Goal: Task Accomplishment & Management: Manage account settings

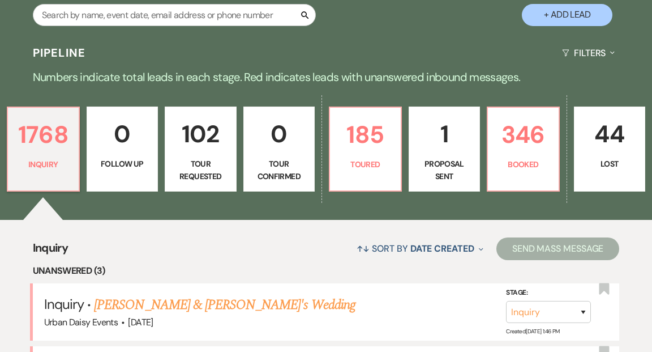
scroll to position [336, 0]
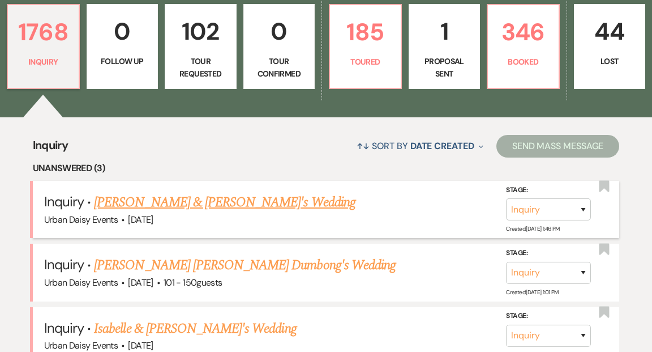
click at [237, 192] on link "[PERSON_NAME] & [PERSON_NAME]'s Wedding" at bounding box center [225, 202] width 262 height 20
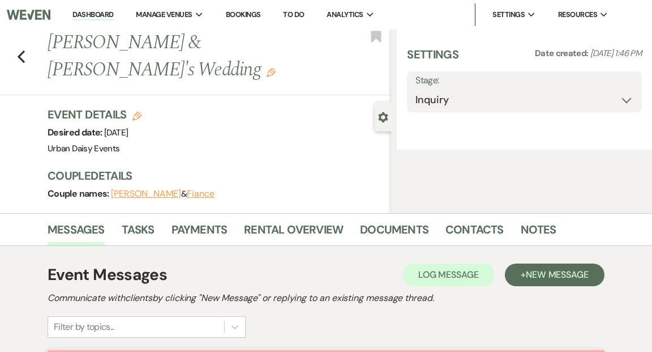
select select "5"
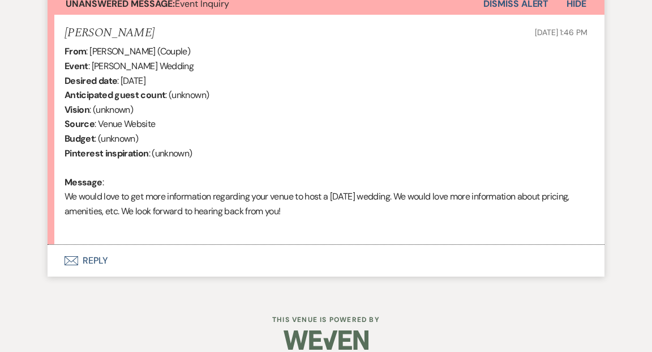
scroll to position [442, 0]
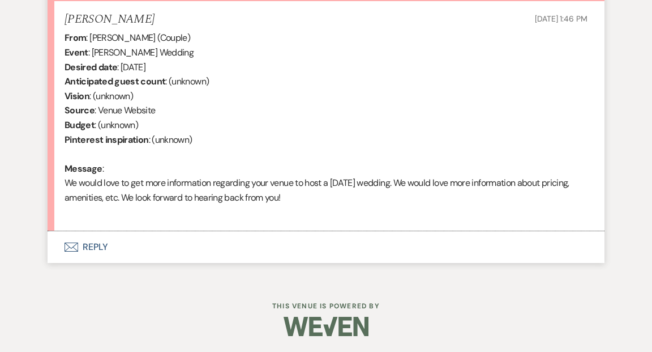
click at [91, 246] on button "Envelope Reply" at bounding box center [326, 247] width 557 height 32
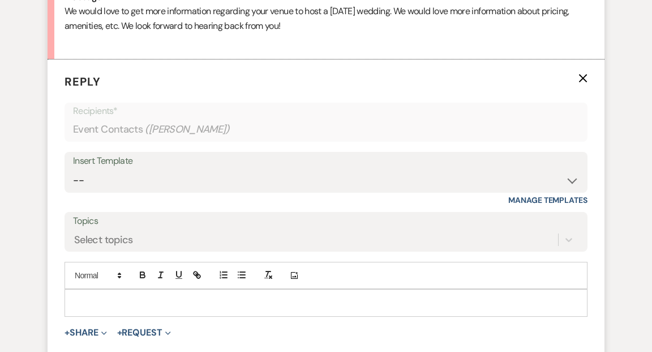
scroll to position [613, 0]
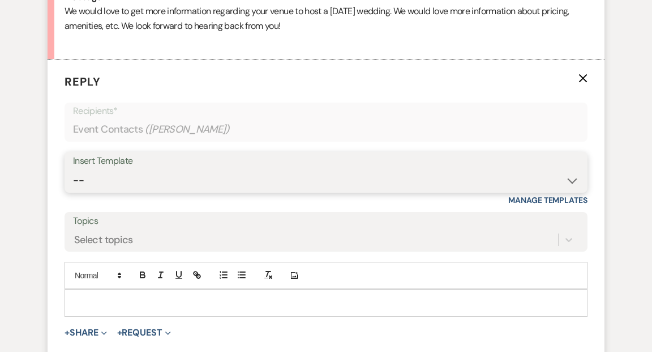
click at [573, 181] on select "-- Payment Past Due Rental Agreement and First Payment Urban Daisy Initial Resp…" at bounding box center [326, 180] width 506 height 22
select select "1243"
click at [73, 169] on select "-- Payment Past Due Rental Agreement and First Payment Urban Daisy Initial Resp…" at bounding box center [326, 180] width 506 height 22
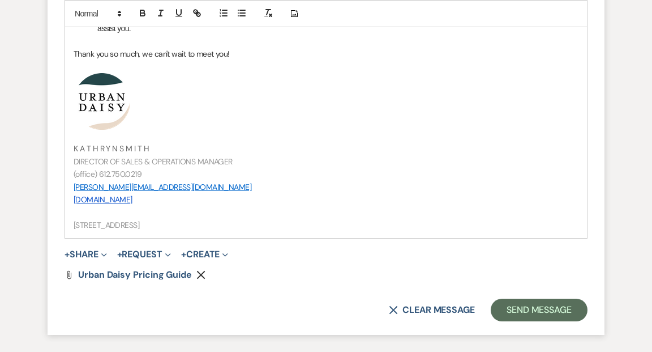
scroll to position [1315, 0]
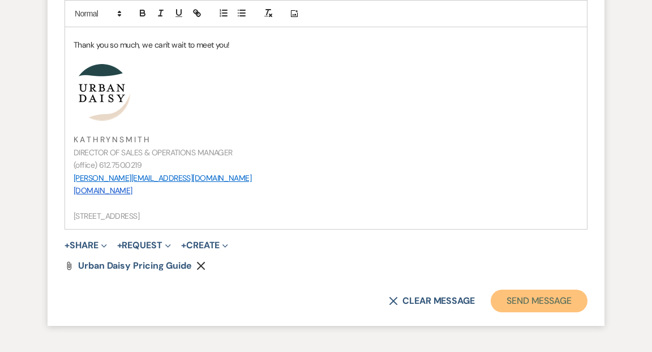
click at [515, 296] on button "Send Message" at bounding box center [539, 300] width 97 height 23
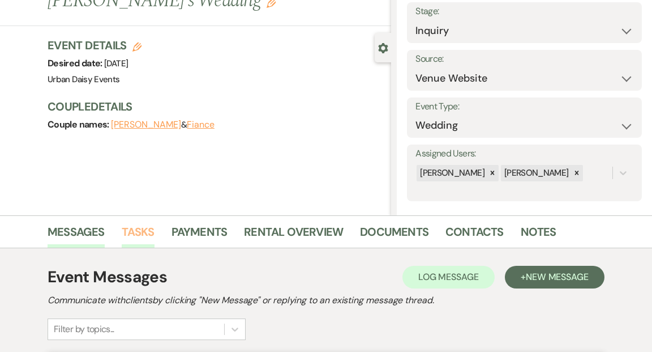
scroll to position [0, 0]
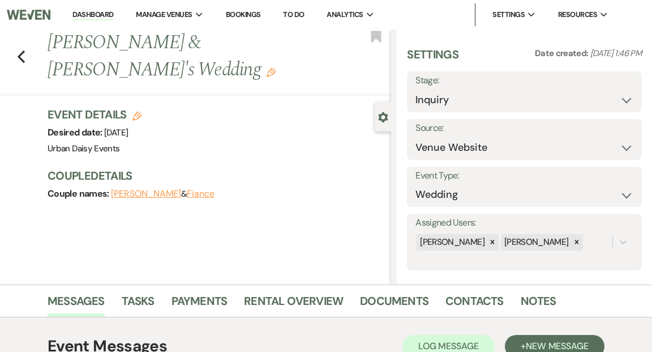
click at [93, 11] on link "Dashboard" at bounding box center [92, 15] width 41 height 11
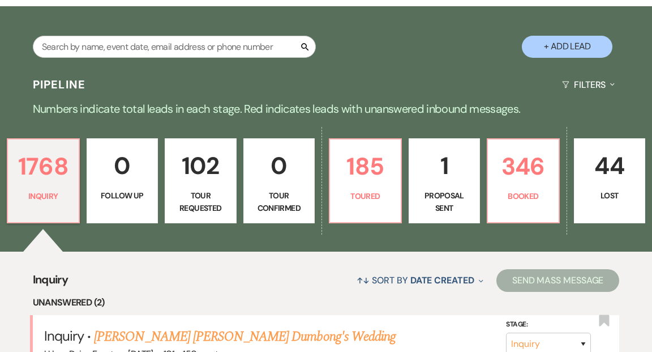
scroll to position [226, 0]
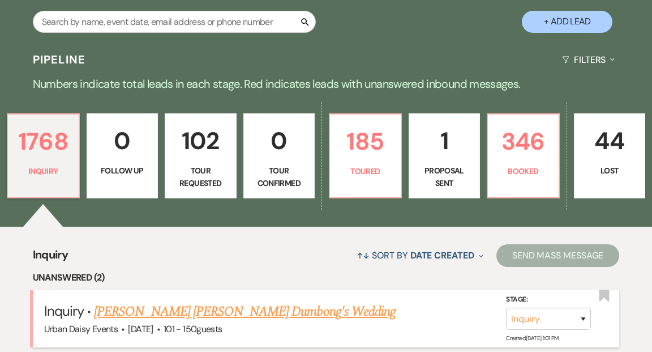
click at [142, 301] on link "[PERSON_NAME] [PERSON_NAME] Dumbong's Wedding" at bounding box center [245, 311] width 302 height 20
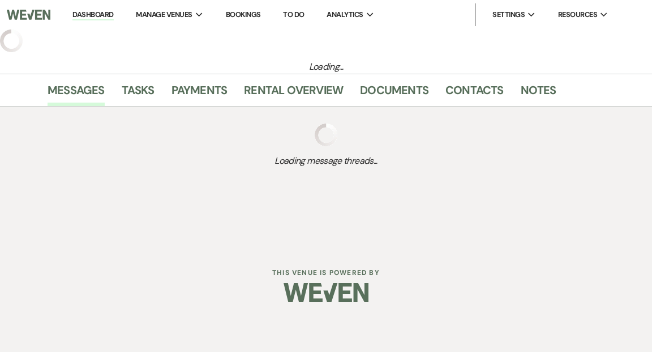
select select "2"
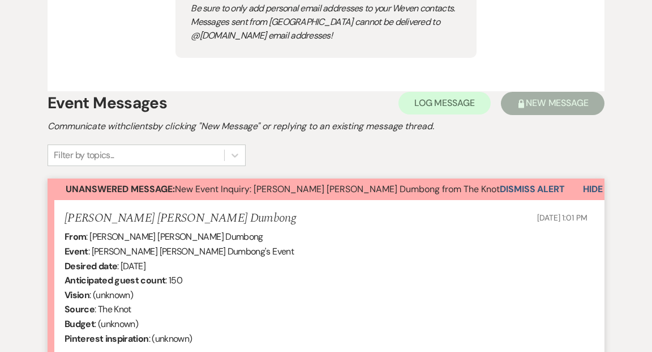
scroll to position [650, 0]
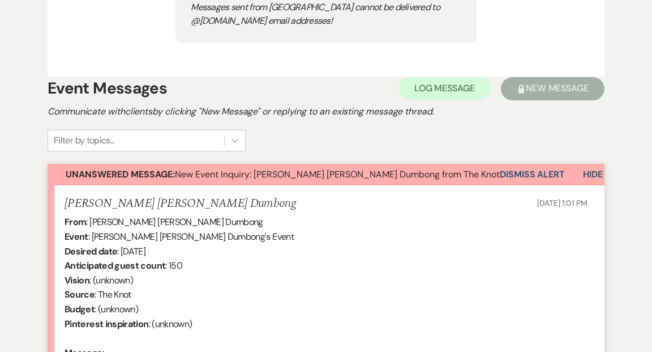
click at [532, 173] on button "Dismiss Alert" at bounding box center [532, 175] width 65 height 22
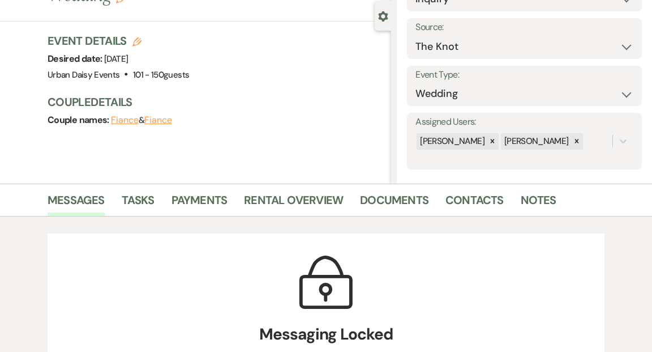
scroll to position [0, 0]
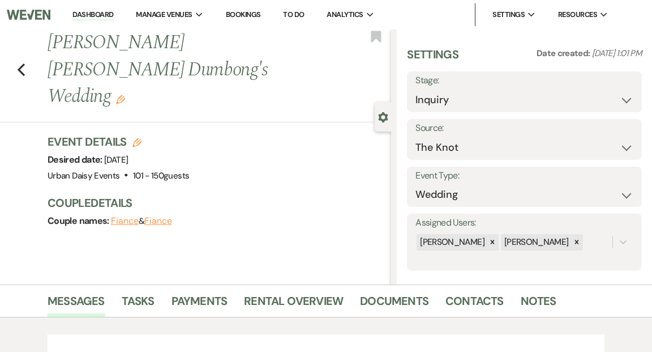
click at [94, 16] on link "Dashboard" at bounding box center [92, 15] width 41 height 11
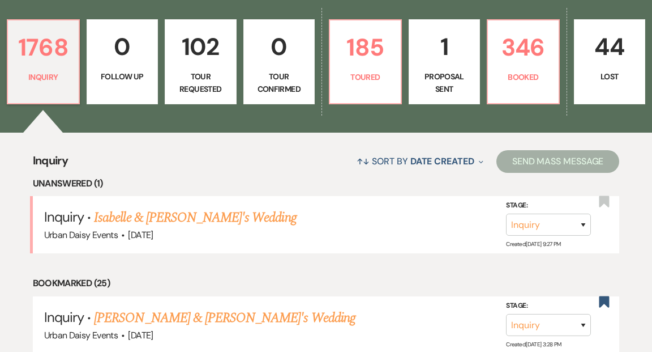
scroll to position [329, 0]
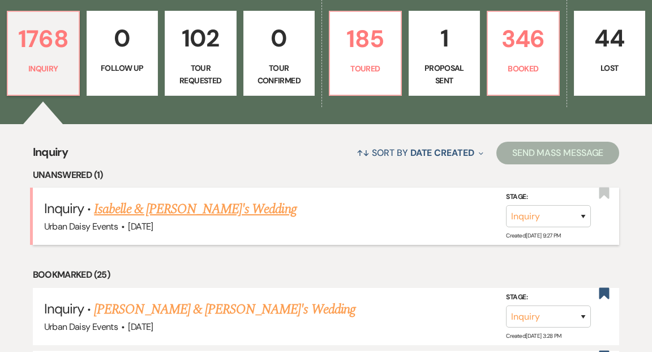
click at [122, 199] on link "Isabelle & [PERSON_NAME]'s Wedding" at bounding box center [195, 209] width 202 height 20
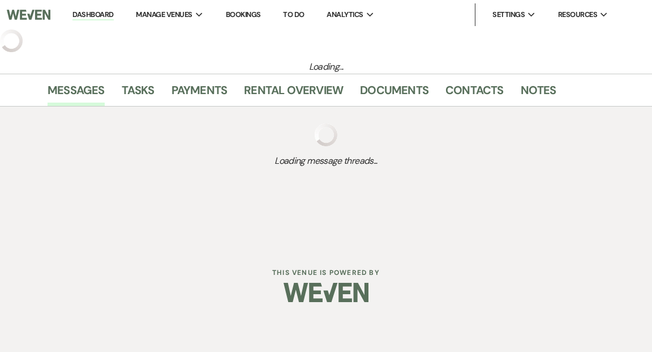
select select "5"
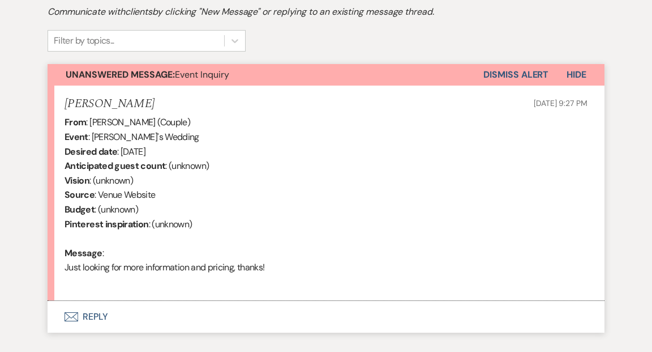
scroll to position [390, 0]
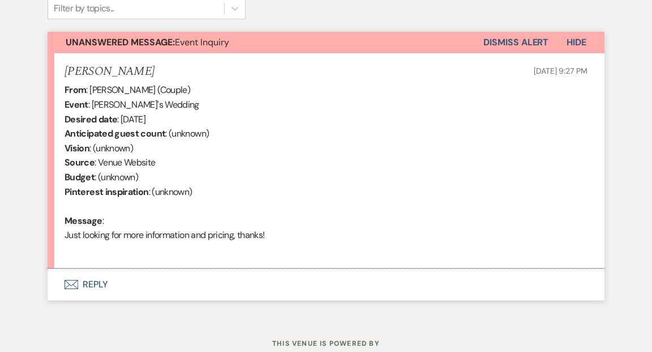
click at [91, 281] on button "Envelope Reply" at bounding box center [326, 284] width 557 height 32
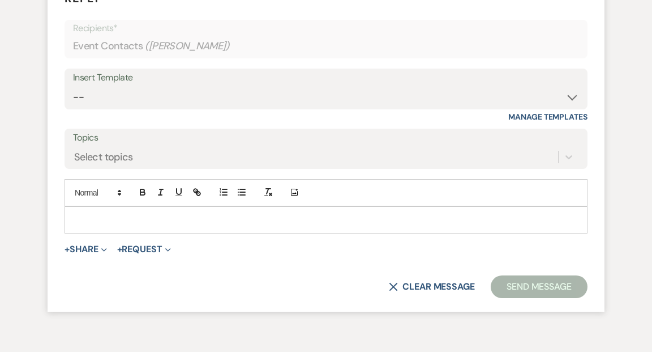
scroll to position [694, 0]
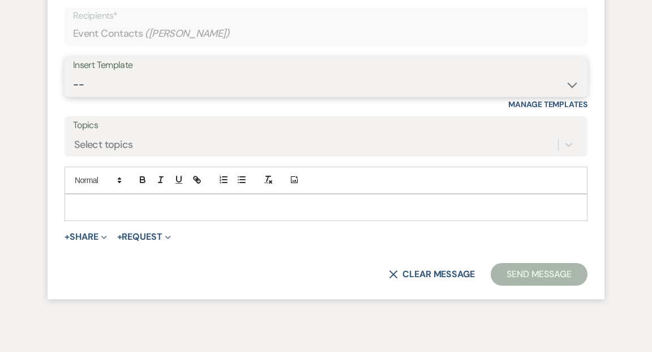
click at [568, 85] on select "-- Payment Past Due Rental Agreement and First Payment Urban Daisy Initial Resp…" at bounding box center [326, 85] width 506 height 22
select select "1243"
click at [73, 74] on select "-- Payment Past Due Rental Agreement and First Payment Urban Daisy Initial Resp…" at bounding box center [326, 85] width 506 height 22
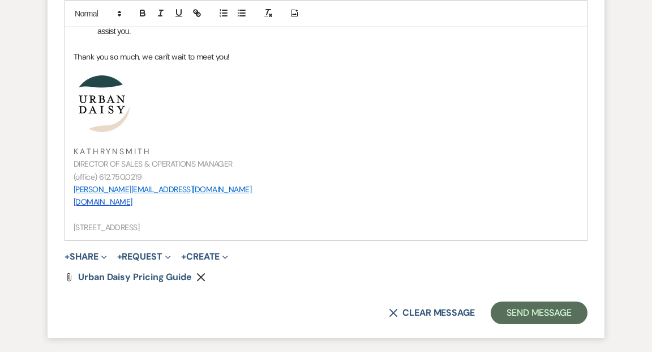
scroll to position [1376, 0]
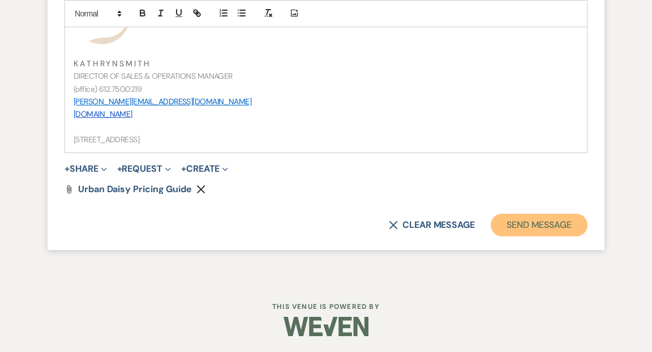
click at [553, 220] on button "Send Message" at bounding box center [539, 224] width 97 height 23
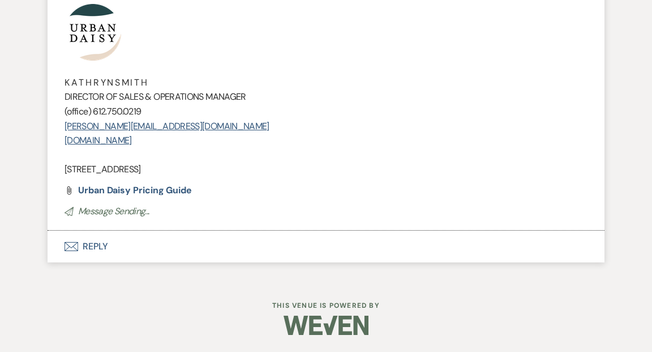
scroll to position [1230, 0]
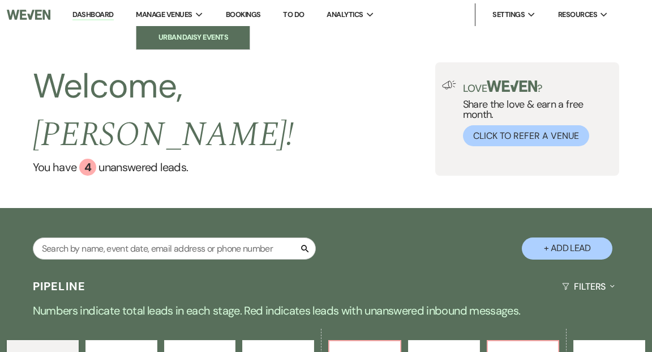
click at [176, 39] on li "Urban Daisy Events" at bounding box center [193, 37] width 102 height 11
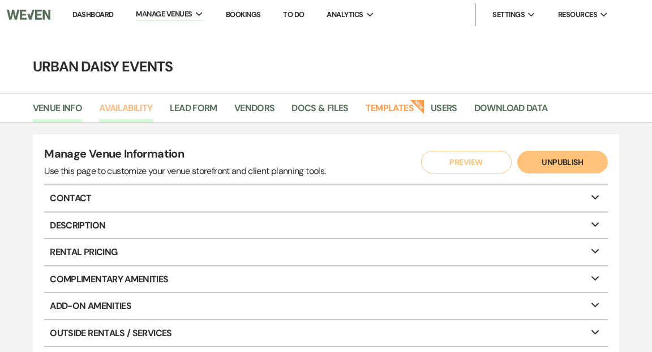
click at [140, 111] on link "Availability" at bounding box center [125, 112] width 53 height 22
select select "2"
select select "2026"
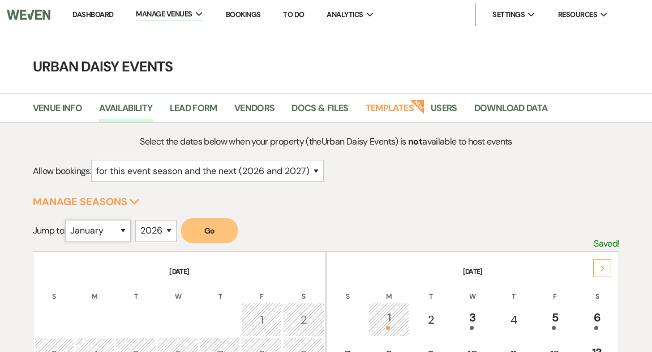
click at [127, 228] on select "January February March April May June July August September October November De…" at bounding box center [98, 231] width 66 height 22
select select "8"
click at [68, 220] on select "January February March April May June July August September October November De…" at bounding box center [98, 231] width 66 height 22
click at [212, 229] on button "Go" at bounding box center [209, 230] width 57 height 25
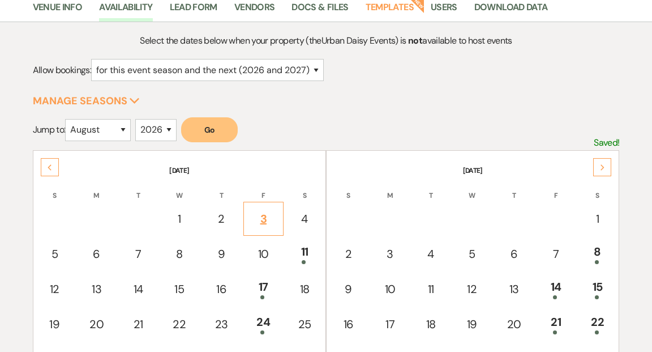
scroll to position [68, 0]
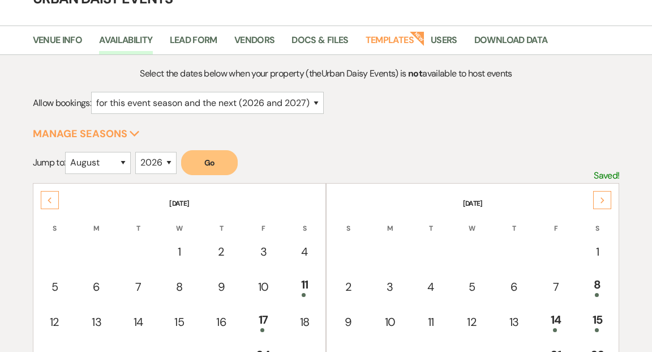
click at [601, 197] on icon "Next" at bounding box center [603, 200] width 6 height 7
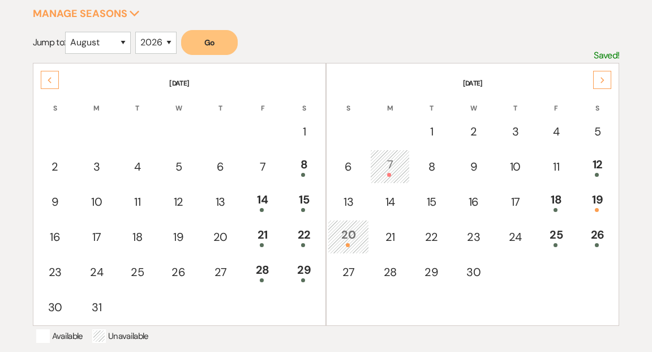
scroll to position [199, 0]
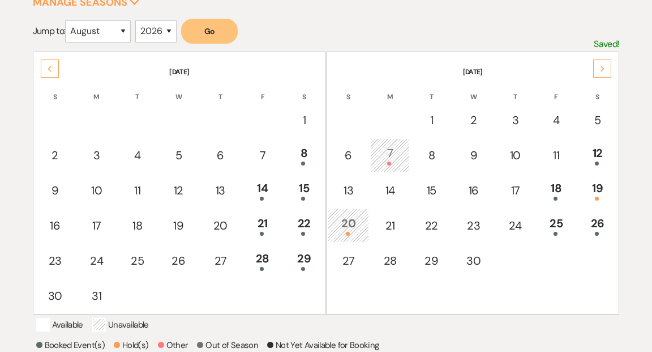
click at [600, 67] on icon "Next" at bounding box center [603, 69] width 6 height 7
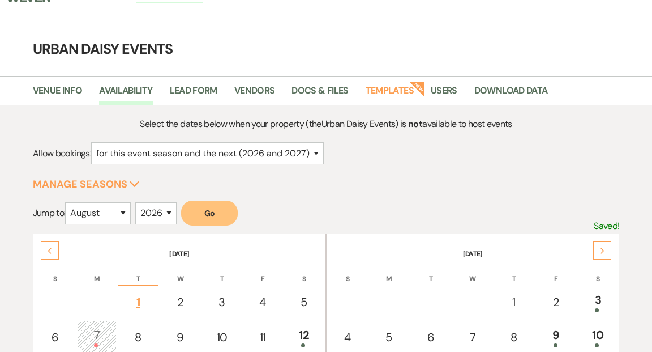
scroll to position [0, 0]
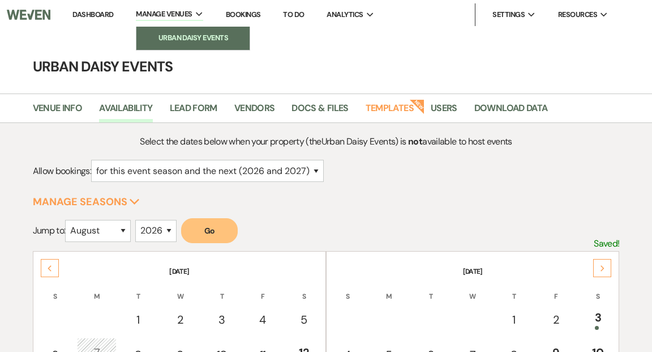
click at [172, 34] on li "Urban Daisy Events" at bounding box center [193, 37] width 102 height 11
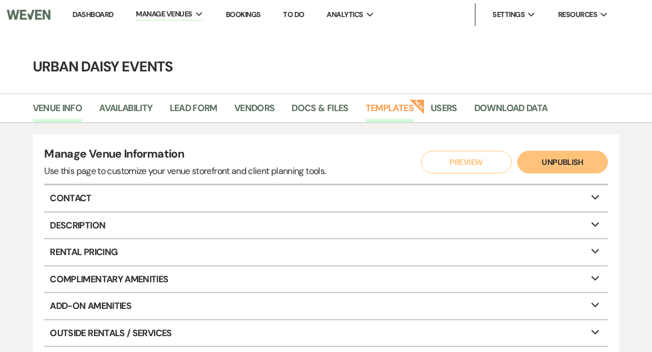
click at [383, 104] on link "Templates" at bounding box center [390, 112] width 48 height 22
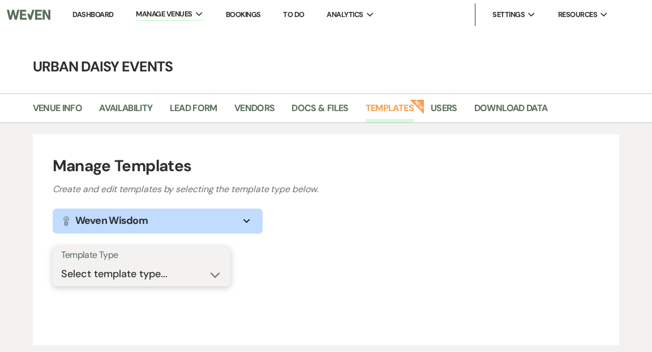
click at [213, 273] on select "Select template type... Task List Message Templates Payment Plan Inventory Item…" at bounding box center [141, 274] width 161 height 22
select select "Message Templates"
click at [61, 263] on select "Select template type... Task List Message Templates Payment Plan Inventory Item…" at bounding box center [141, 274] width 161 height 22
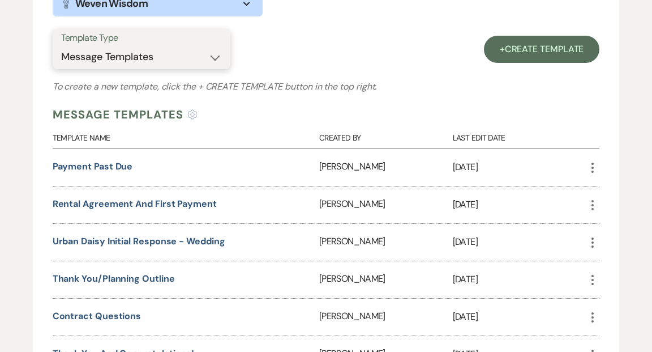
scroll to position [227, 0]
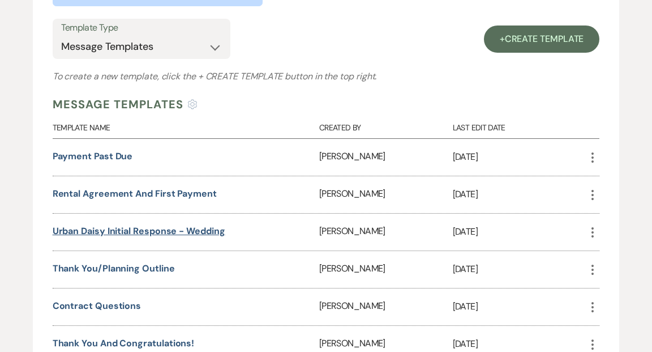
click at [199, 228] on link "Urban Daisy Initial Response - Wedding" at bounding box center [139, 231] width 173 height 12
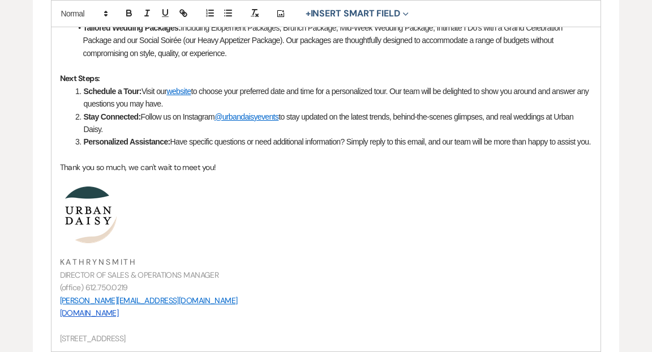
scroll to position [632, 0]
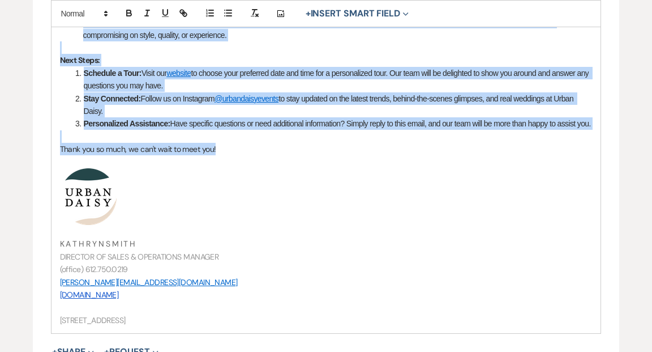
drag, startPoint x: 59, startPoint y: 35, endPoint x: 250, endPoint y: 166, distance: 231.3
click at [250, 166] on div "Hi {{clientFirstName}}! Congratulations on your upcoming celebration, and thank…" at bounding box center [327, 24] width 550 height 615
copy div "Loremipsumdolor si amet consecte adipiscinge, sed doeiu tem inc utlaboreetd Mag…"
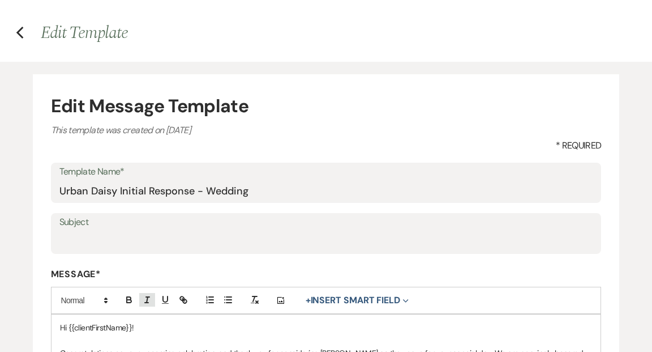
scroll to position [0, 0]
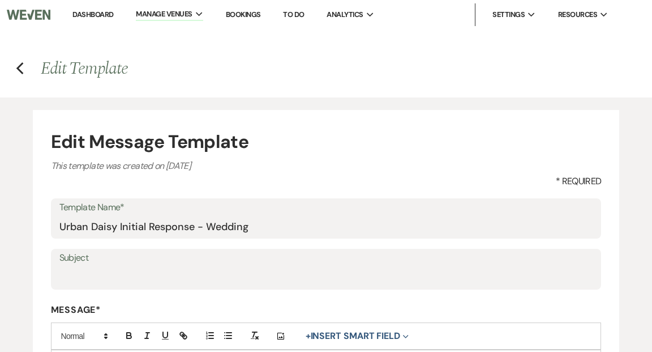
click at [106, 16] on link "Dashboard" at bounding box center [92, 15] width 41 height 10
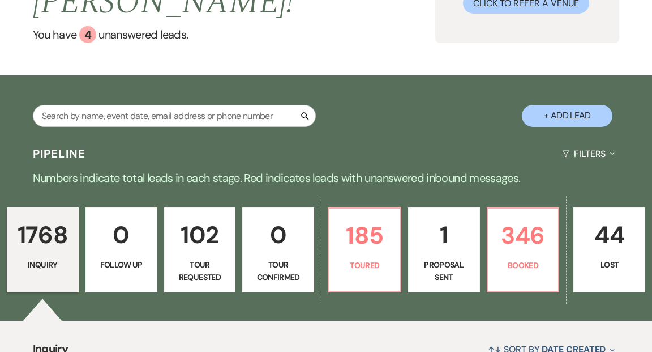
scroll to position [171, 0]
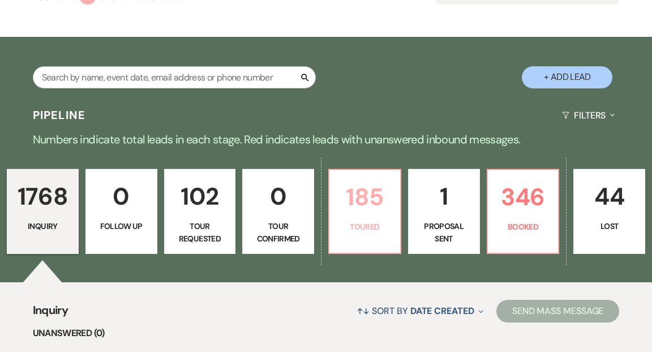
click at [373, 220] on p "Toured" at bounding box center [364, 226] width 57 height 12
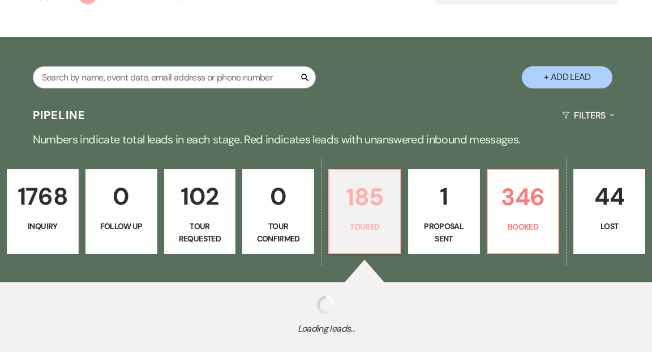
select select "5"
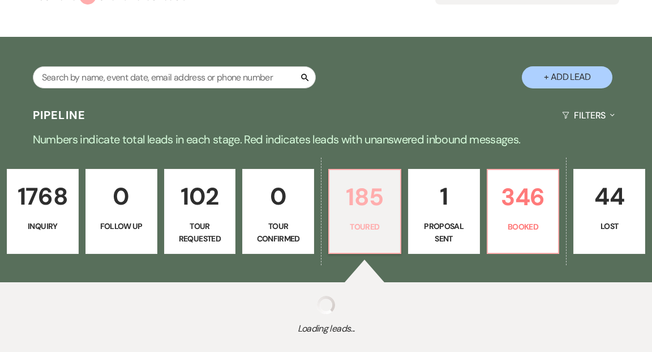
select select "5"
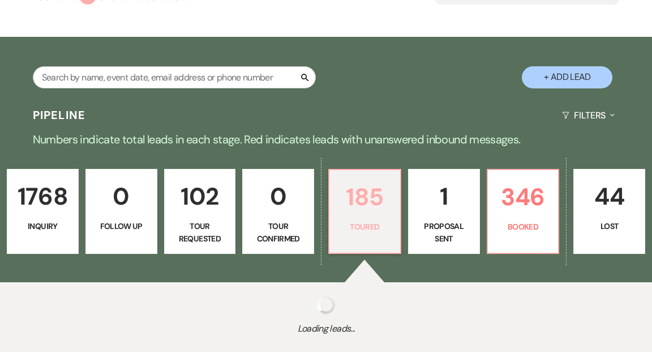
select select "5"
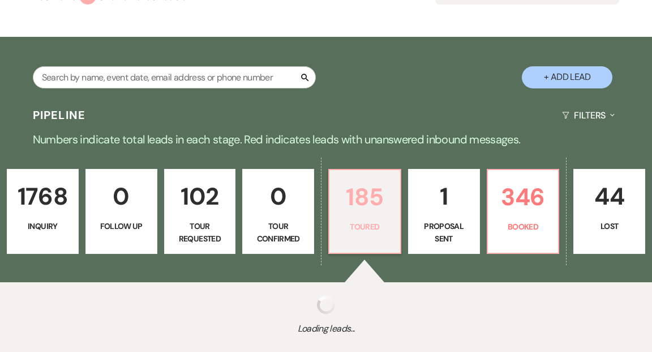
select select "5"
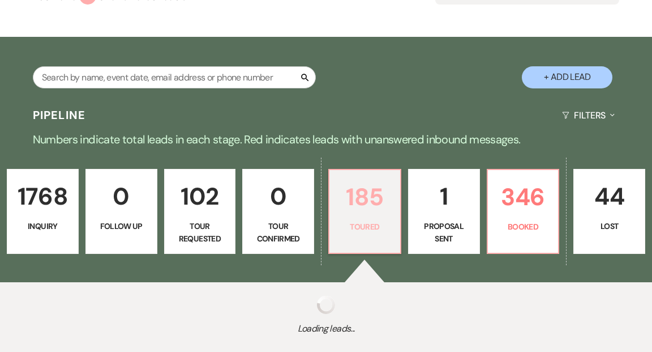
select select "5"
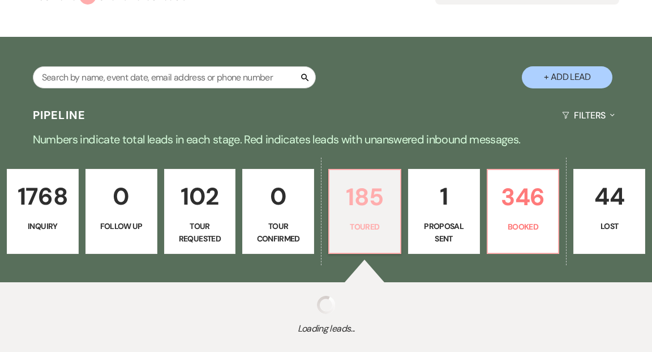
select select "5"
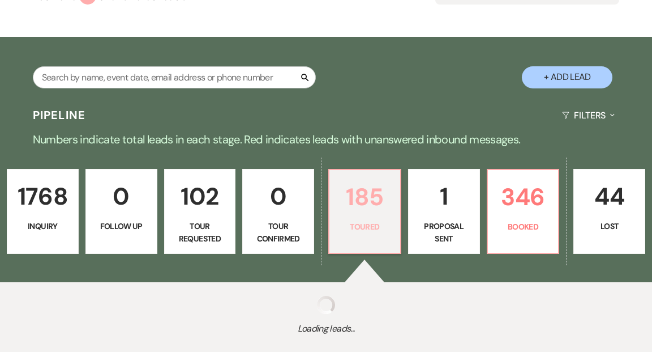
select select "5"
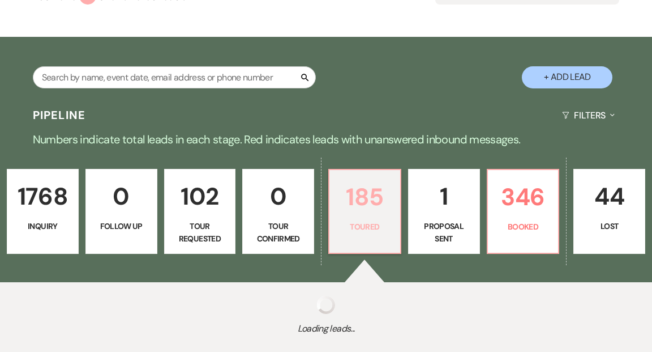
select select "5"
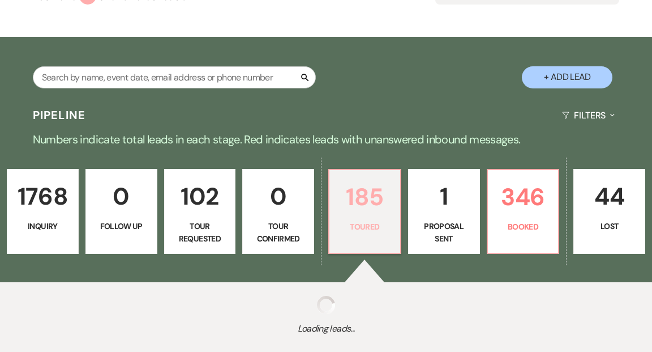
select select "5"
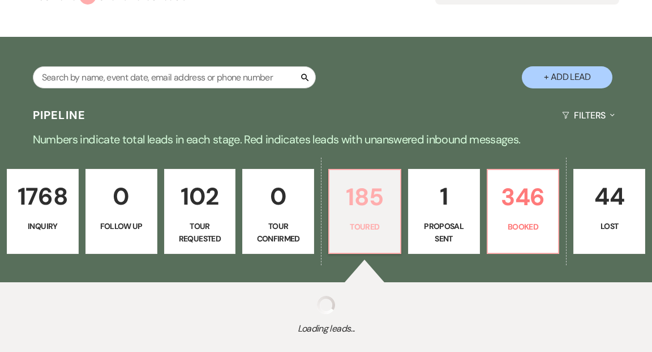
select select "5"
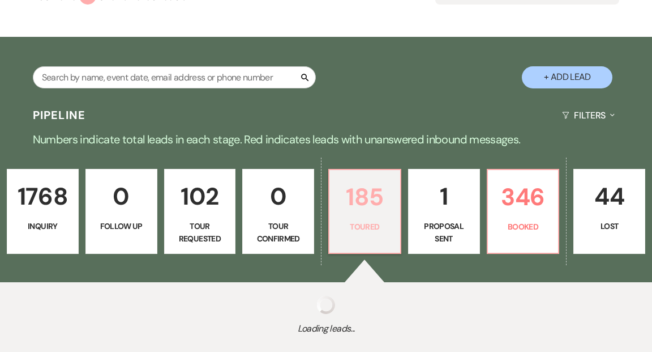
select select "5"
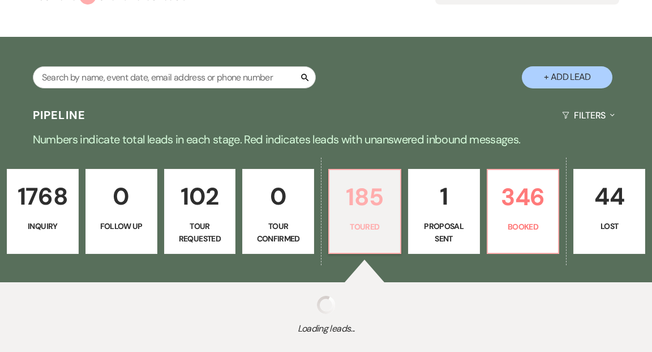
select select "5"
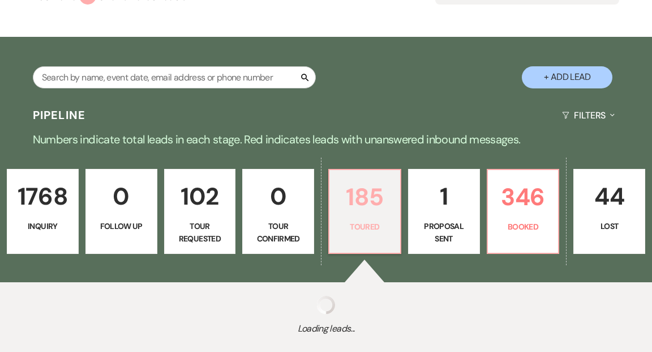
select select "5"
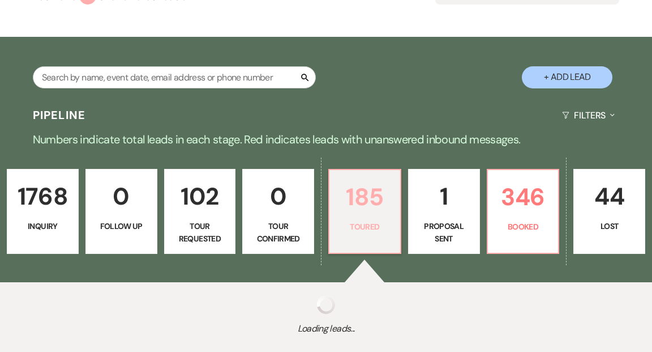
select select "5"
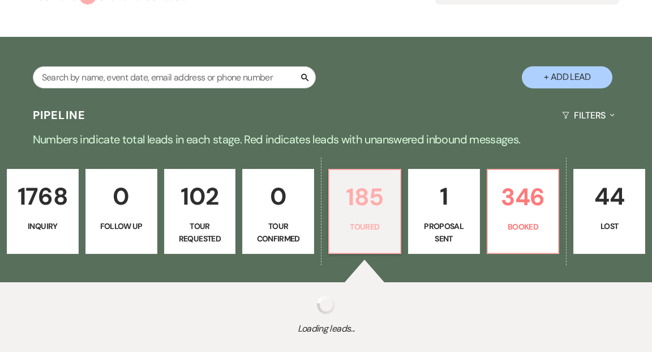
select select "5"
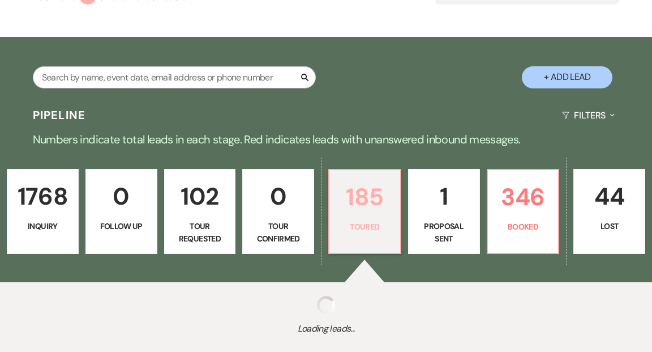
select select "5"
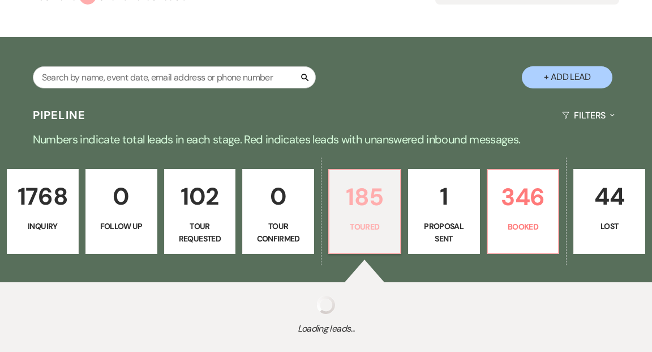
select select "5"
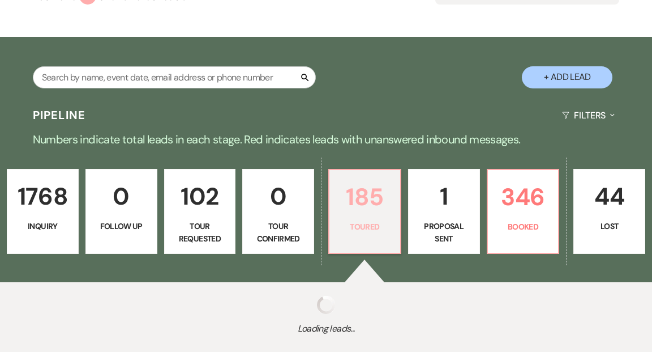
select select "5"
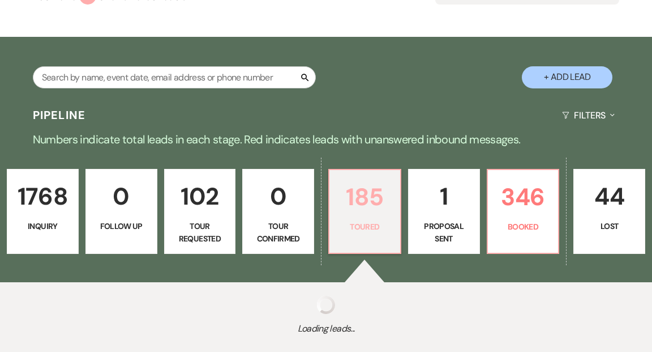
select select "5"
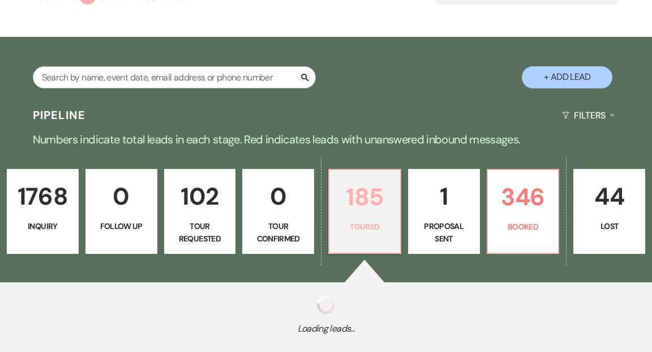
select select "5"
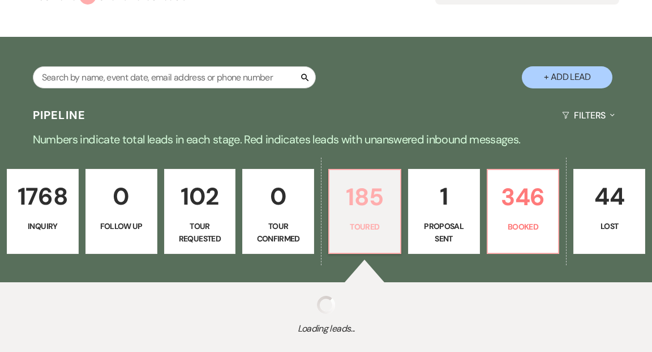
select select "5"
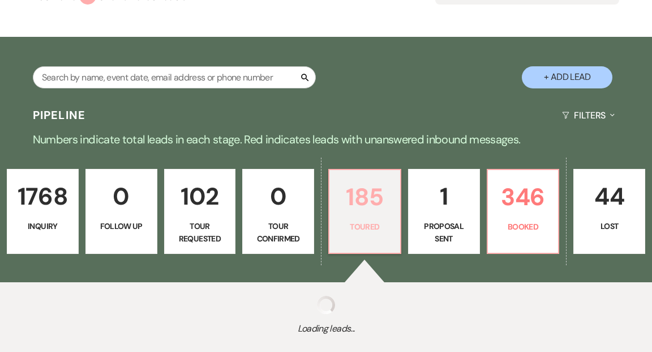
select select "5"
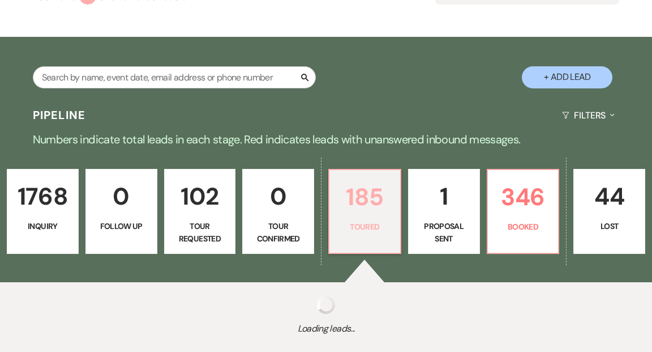
select select "5"
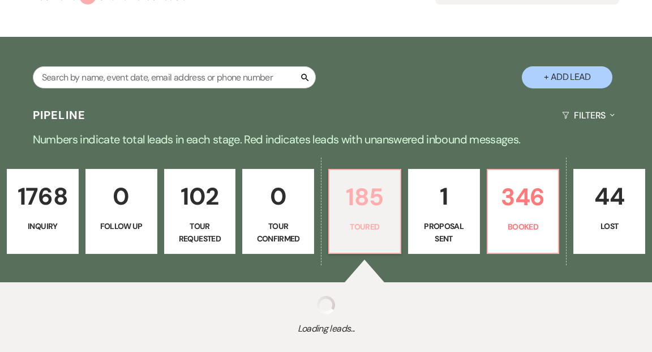
select select "5"
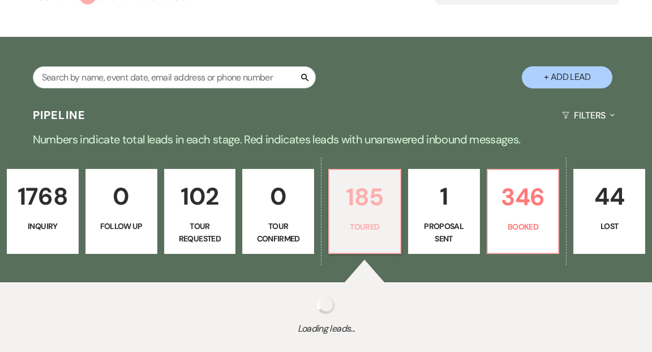
select select "5"
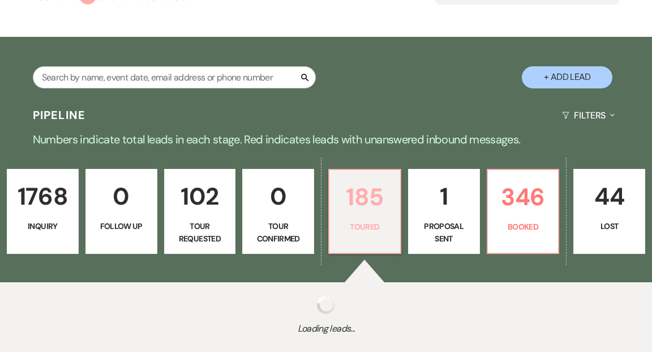
select select "5"
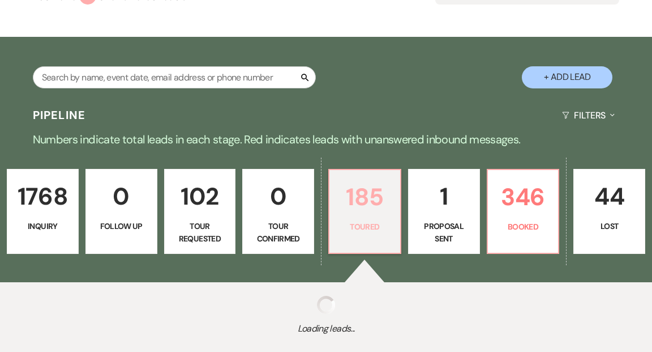
select select "5"
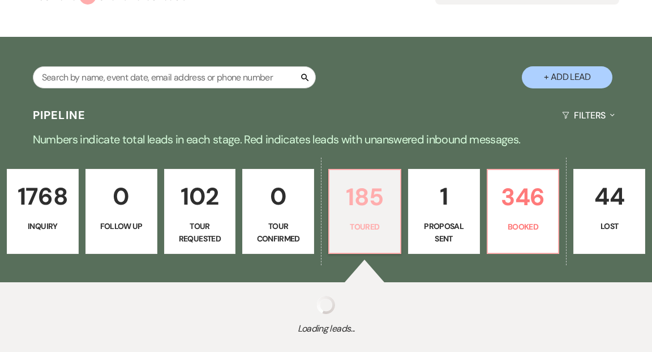
select select "5"
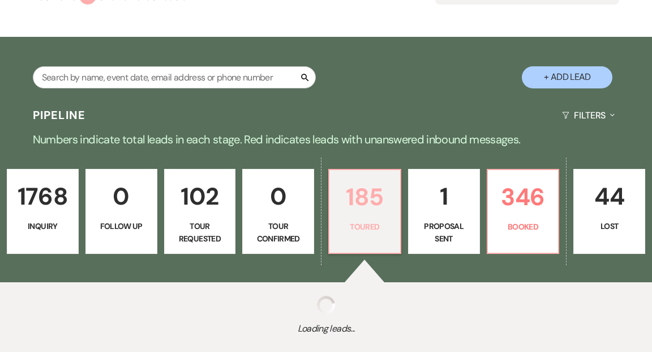
select select "5"
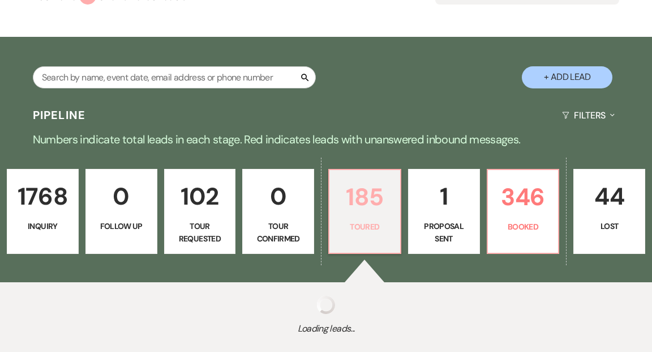
select select "5"
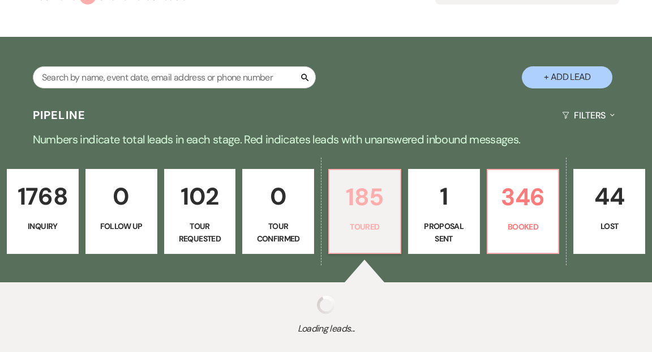
select select "5"
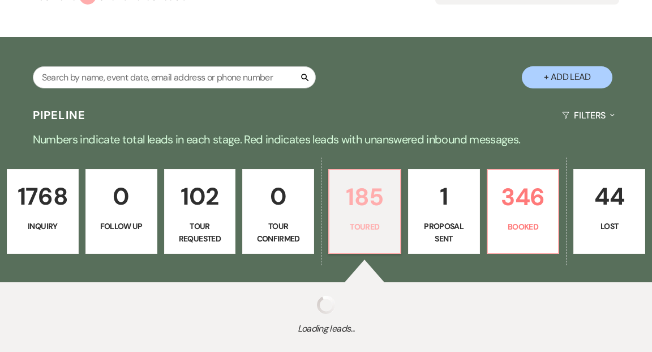
select select "5"
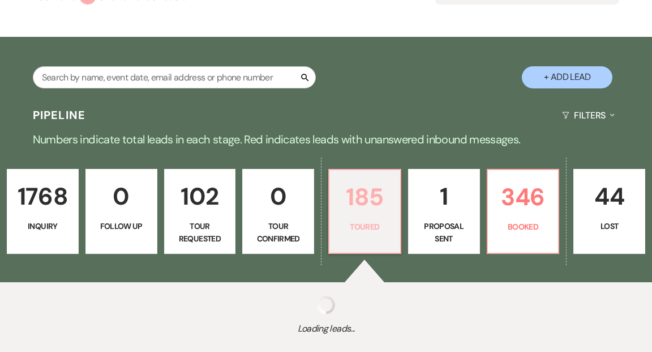
select select "5"
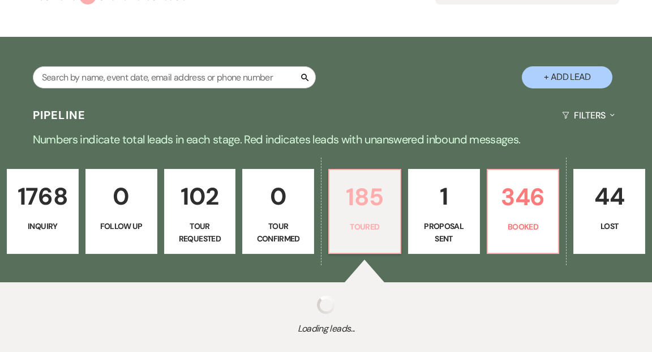
select select "5"
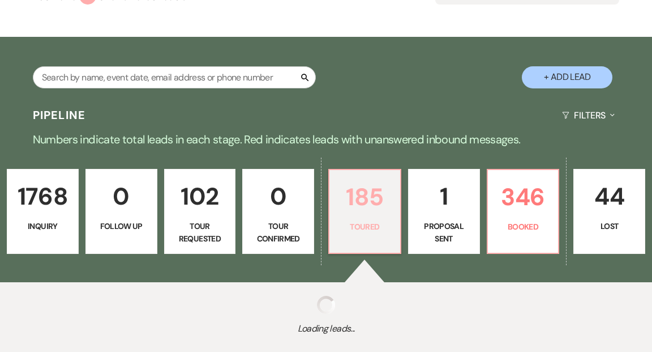
select select "5"
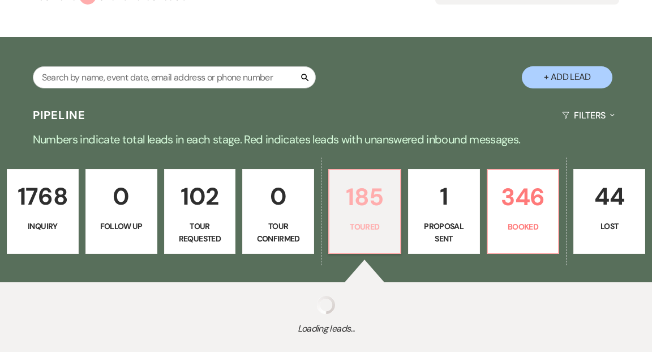
select select "5"
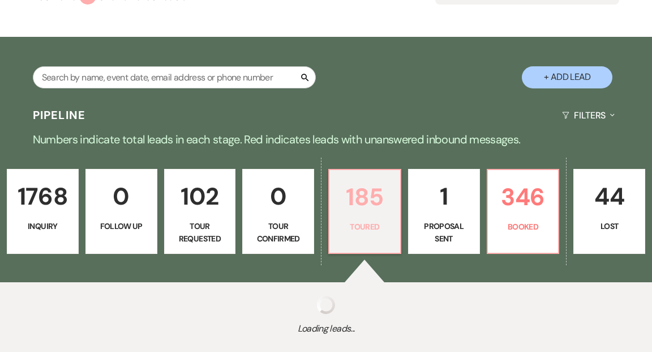
select select "5"
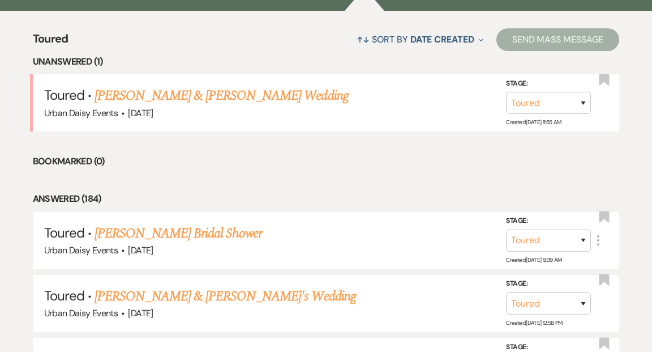
scroll to position [433, 0]
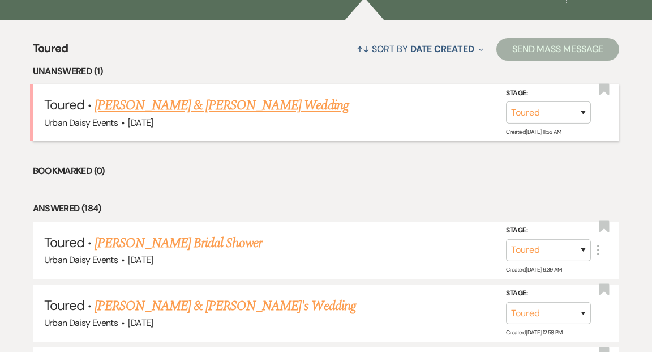
click at [221, 95] on link "[PERSON_NAME] & [PERSON_NAME] Wedding" at bounding box center [222, 105] width 254 height 20
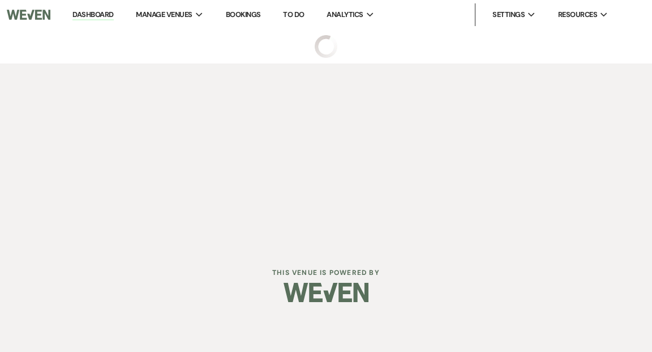
select select "5"
select select "6"
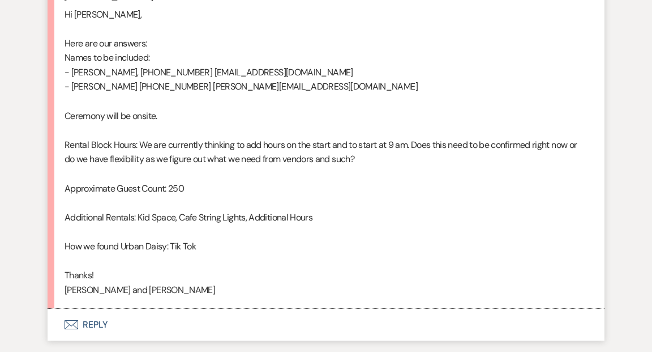
scroll to position [1091, 0]
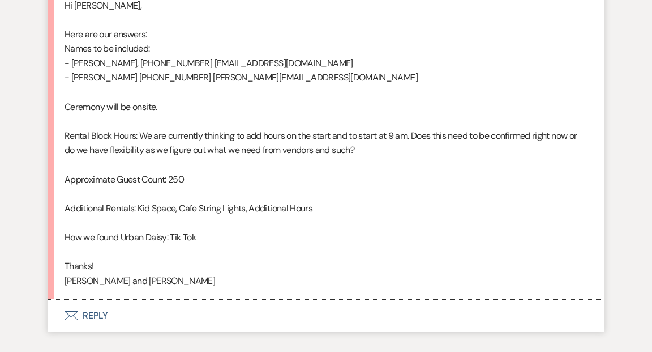
click at [91, 314] on button "Envelope Reply" at bounding box center [326, 316] width 557 height 32
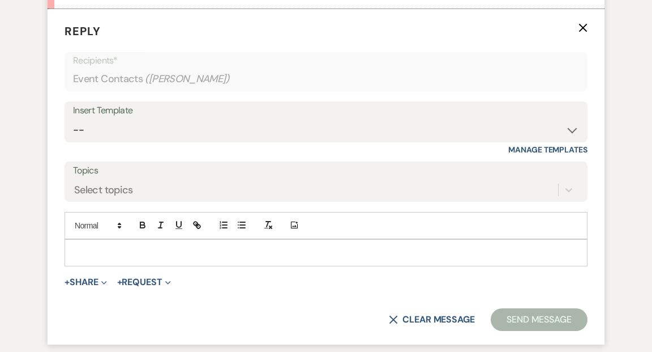
scroll to position [1382, 0]
click at [105, 246] on p at bounding box center [326, 252] width 505 height 12
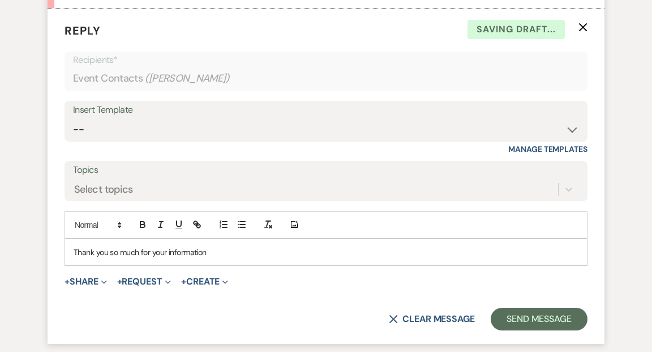
click at [169, 252] on p "Thank you so much for your information" at bounding box center [326, 252] width 505 height 12
click at [269, 254] on p "Thank you so much for your sending over your information" at bounding box center [326, 252] width 505 height 12
click at [412, 252] on p "Thank you so much for your sending over your information. We will add on the ad…" at bounding box center [326, 252] width 505 height 12
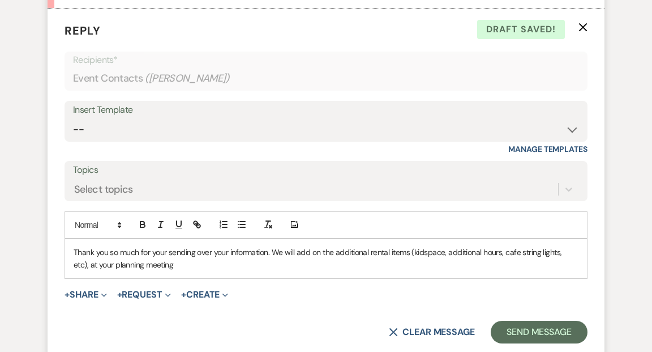
click at [155, 264] on p "Thank you so much for your sending over your information. We will add on the ad…" at bounding box center [326, 258] width 505 height 25
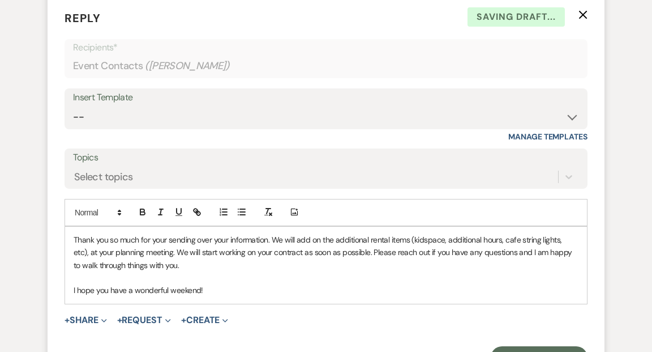
scroll to position [1421, 0]
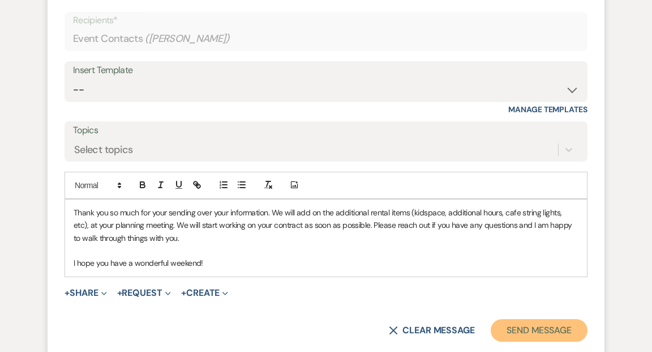
click at [514, 325] on button "Send Message" at bounding box center [539, 330] width 97 height 23
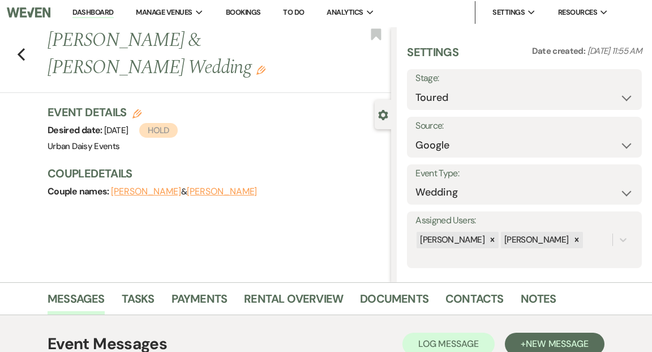
scroll to position [1, 0]
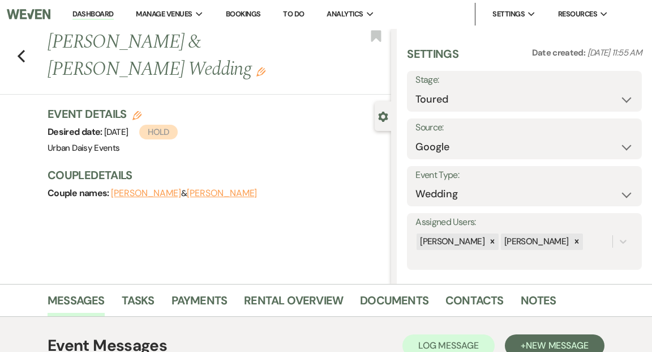
click at [95, 14] on link "Dashboard" at bounding box center [92, 14] width 41 height 11
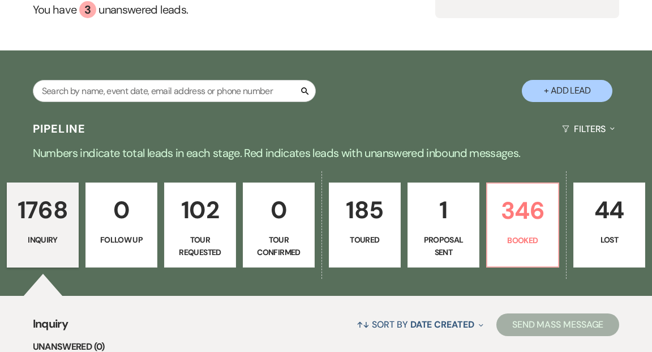
scroll to position [253, 0]
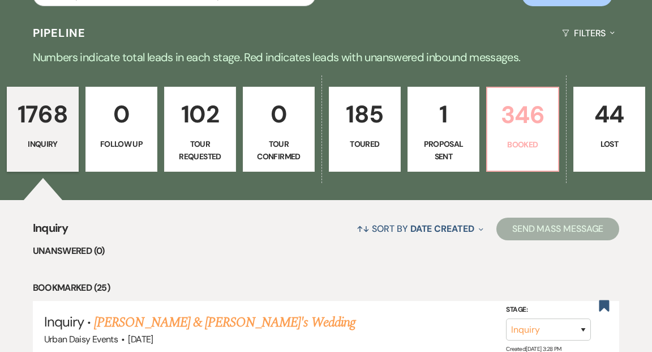
click at [517, 104] on p "346" at bounding box center [522, 115] width 57 height 38
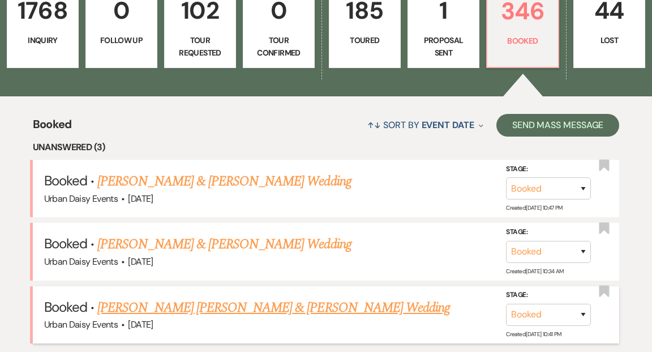
scroll to position [357, 0]
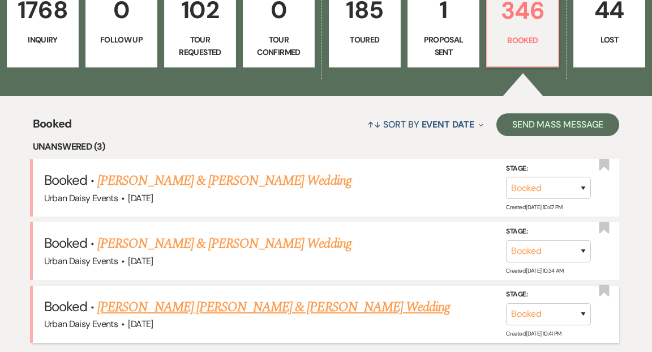
click at [212, 297] on link "[PERSON_NAME] [PERSON_NAME] & [PERSON_NAME] Wedding" at bounding box center [273, 307] width 353 height 20
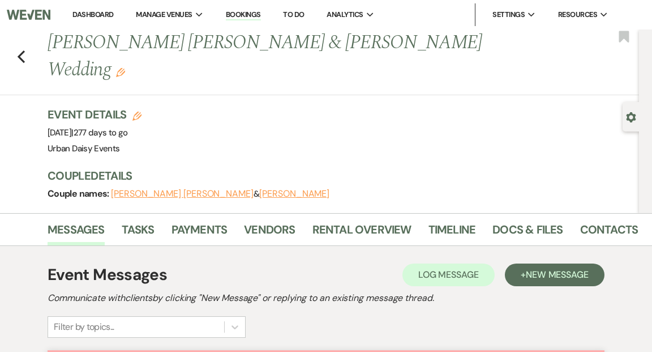
click at [91, 14] on link "Dashboard" at bounding box center [92, 15] width 41 height 10
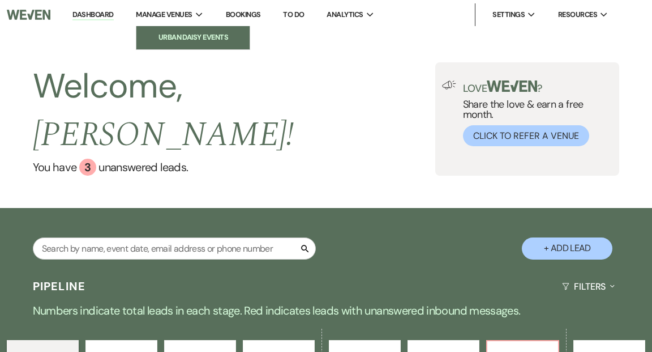
click at [180, 32] on li "Urban Daisy Events" at bounding box center [193, 37] width 102 height 11
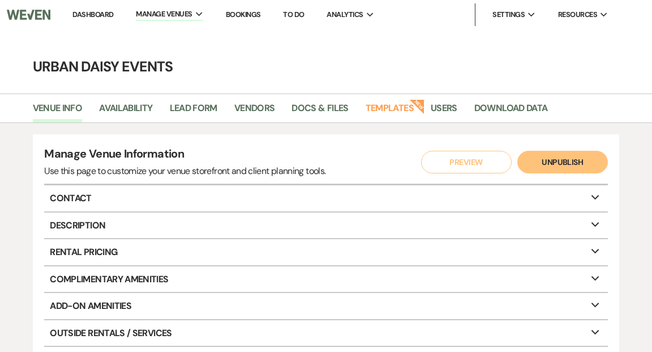
click at [97, 8] on li "Dashboard" at bounding box center [93, 14] width 52 height 23
click at [96, 15] on link "Dashboard" at bounding box center [92, 15] width 41 height 10
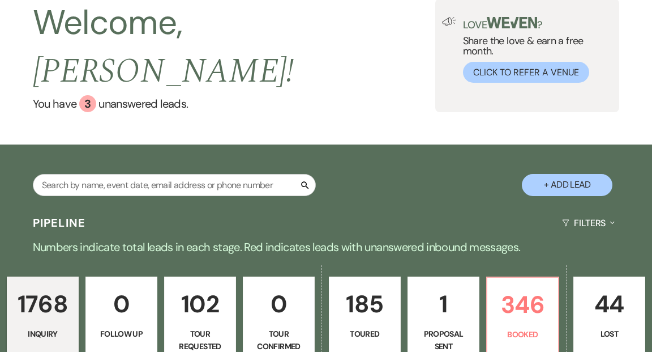
scroll to position [70, 0]
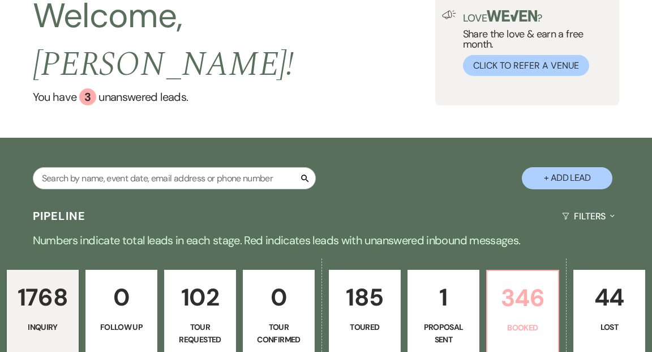
click at [516, 279] on p "346" at bounding box center [522, 298] width 57 height 38
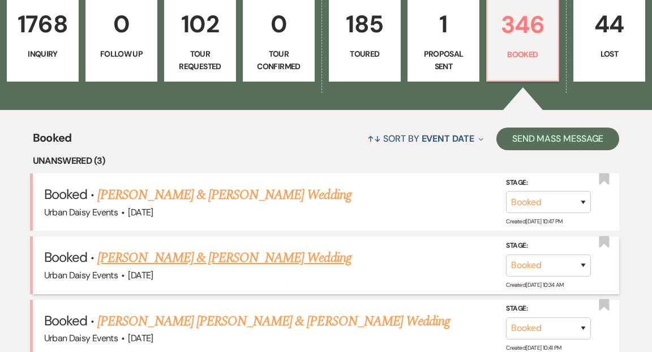
scroll to position [353, 0]
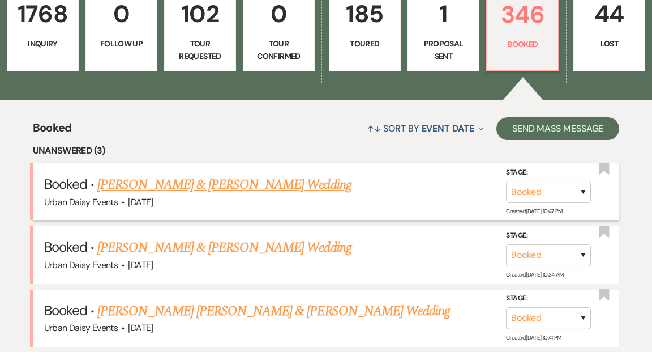
click at [267, 174] on link "[PERSON_NAME] & [PERSON_NAME] Wedding" at bounding box center [224, 184] width 254 height 20
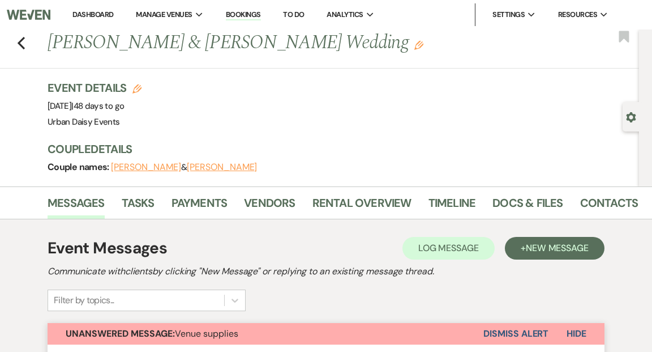
click at [84, 14] on link "Dashboard" at bounding box center [92, 15] width 41 height 10
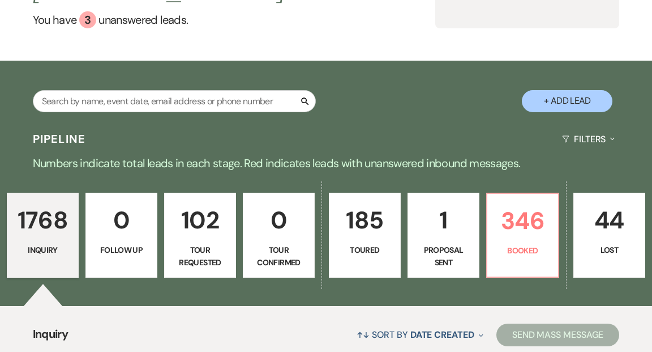
scroll to position [242, 0]
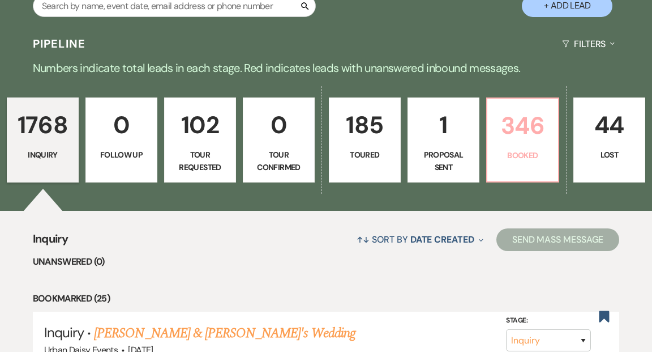
click at [518, 110] on p "346" at bounding box center [522, 125] width 57 height 38
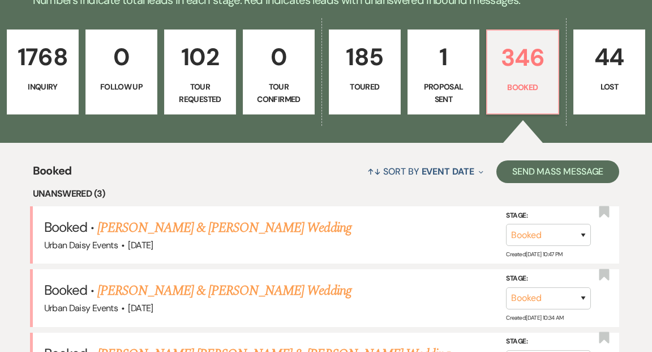
scroll to position [343, 0]
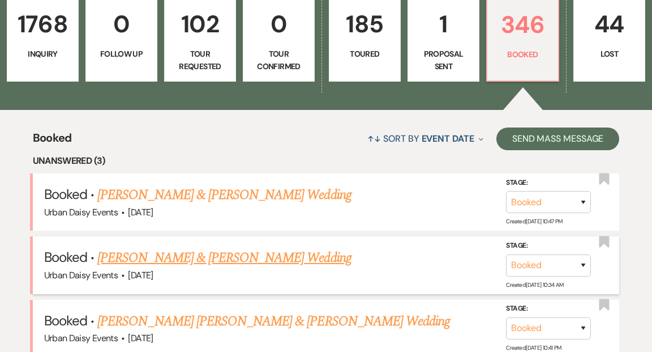
click at [206, 247] on link "[PERSON_NAME] & [PERSON_NAME] Wedding" at bounding box center [224, 257] width 254 height 20
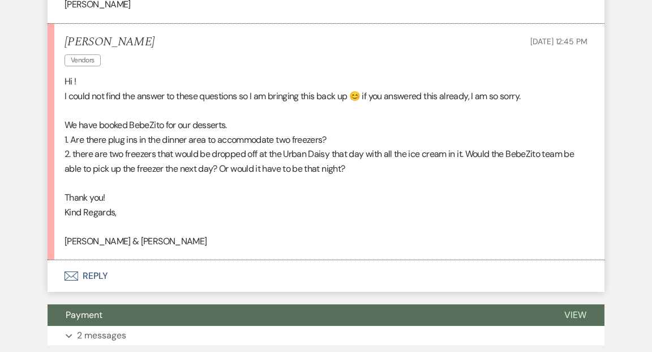
scroll to position [1341, 0]
